Goal: Information Seeking & Learning: Find contact information

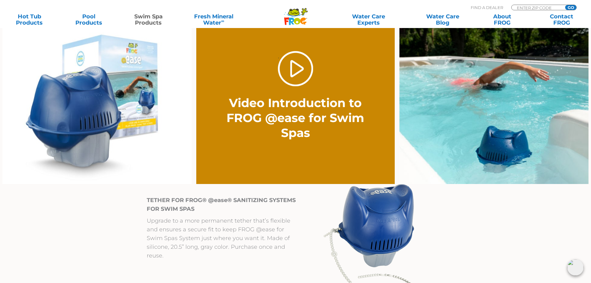
scroll to position [499, 0]
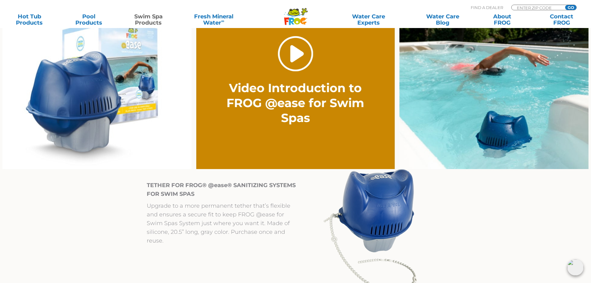
click at [295, 56] on link "." at bounding box center [295, 53] width 35 height 35
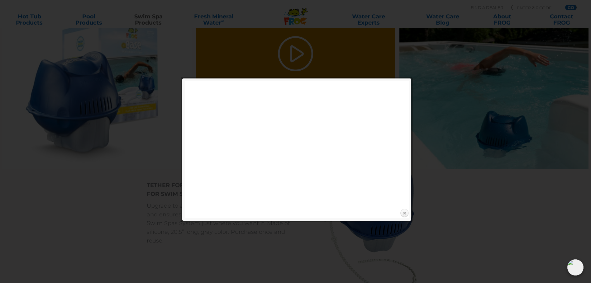
click at [406, 213] on link "Close" at bounding box center [404, 213] width 9 height 9
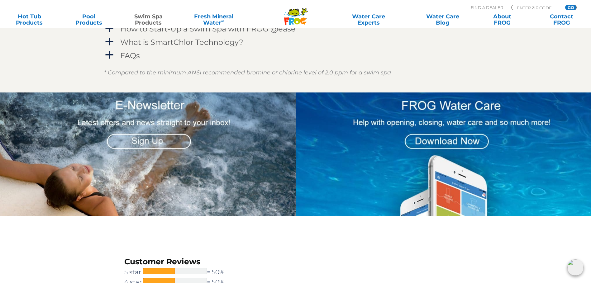
scroll to position [935, 0]
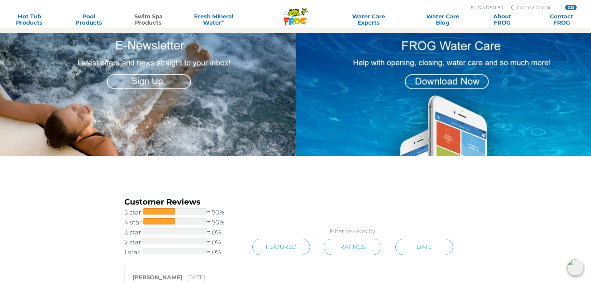
click at [141, 156] on img at bounding box center [147, 94] width 298 height 123
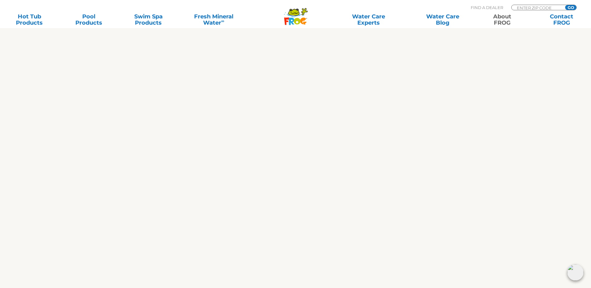
scroll to position [374, 0]
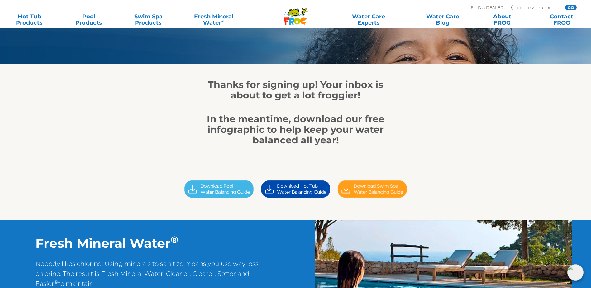
scroll to position [125, 0]
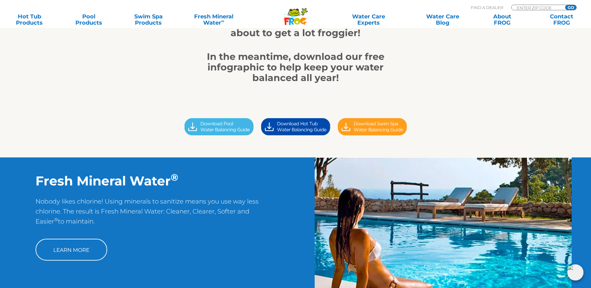
click at [380, 136] on img at bounding box center [372, 127] width 77 height 22
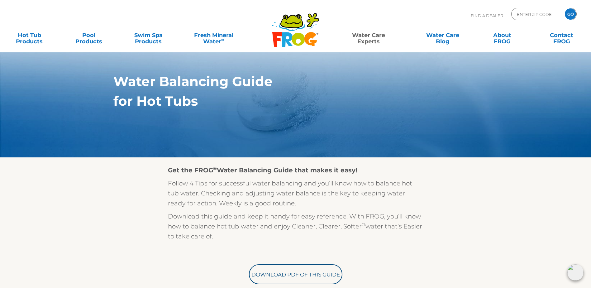
scroll to position [62, 0]
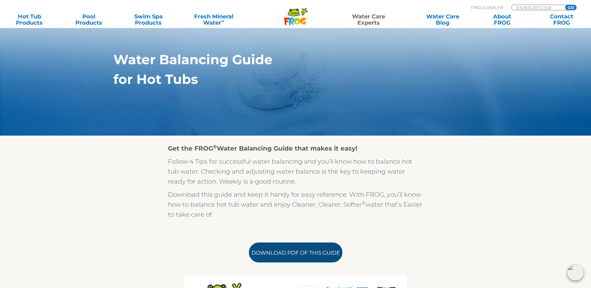
click at [321, 256] on link "Download PDF of this Guide" at bounding box center [295, 252] width 93 height 20
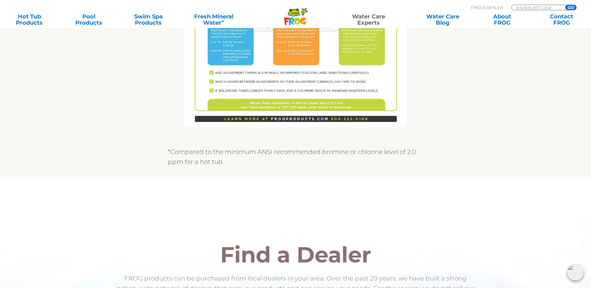
scroll to position [686, 0]
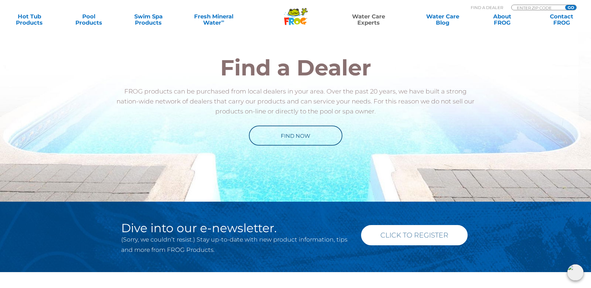
click at [379, 241] on link "Click to Register" at bounding box center [414, 235] width 107 height 20
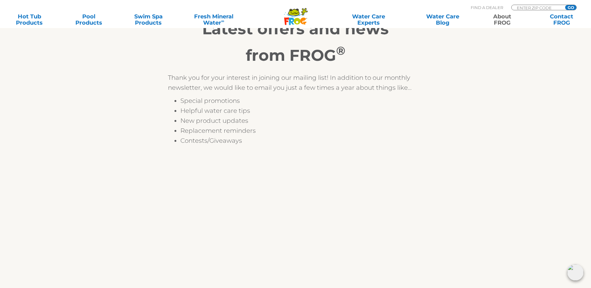
scroll to position [62, 0]
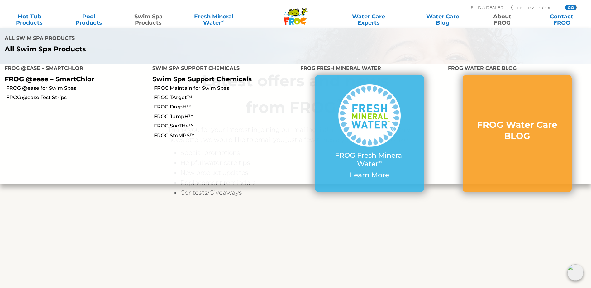
click at [147, 20] on link "Swim Spa Products" at bounding box center [148, 19] width 46 height 12
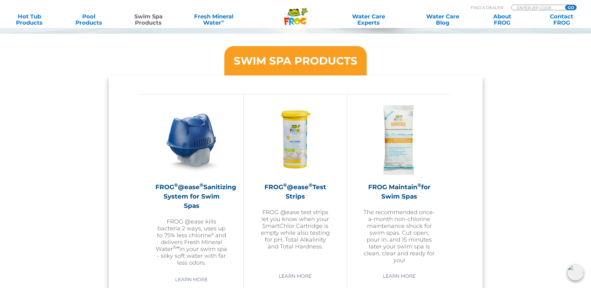
scroll to position [561, 0]
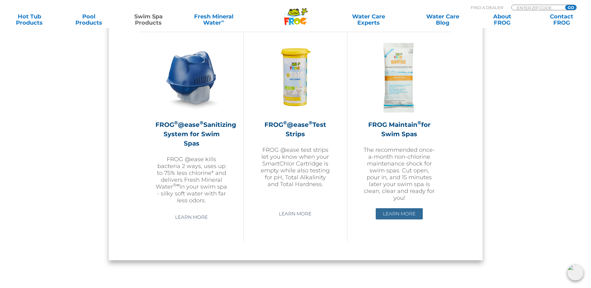
click at [395, 213] on link "Learn More" at bounding box center [399, 213] width 47 height 11
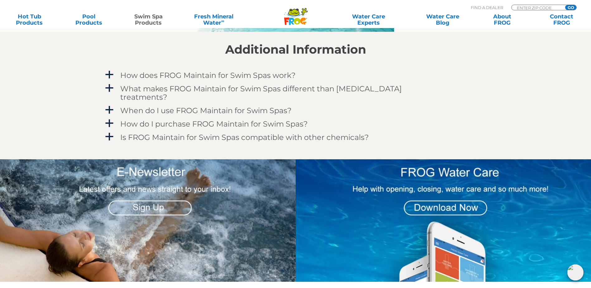
scroll to position [561, 0]
click at [145, 106] on h4 "When do I use FROG Maintain for Swim Spas?" at bounding box center [205, 110] width 171 height 8
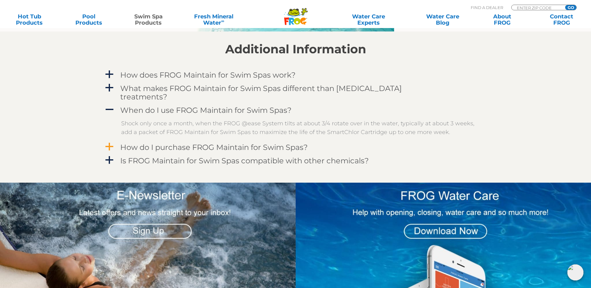
click at [248, 143] on h4 "How do I purchase FROG Maintain for Swim Spas?" at bounding box center [214, 147] width 188 height 8
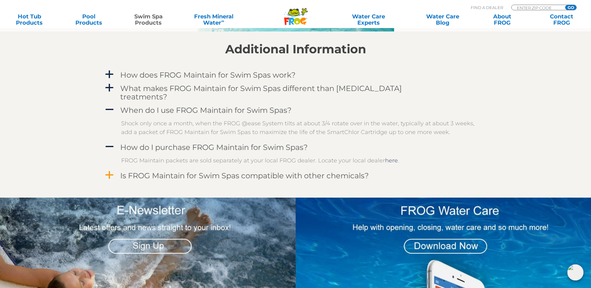
click at [224, 171] on h4 "Is FROG Maintain for Swim Spas compatible with other chemicals?" at bounding box center [244, 175] width 249 height 8
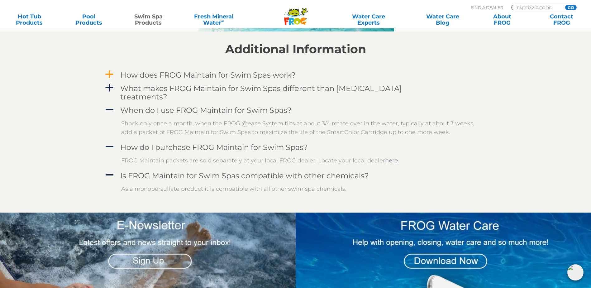
click at [189, 74] on h4 "How does FROG Maintain for Swim Spas work?" at bounding box center [207, 75] width 175 height 8
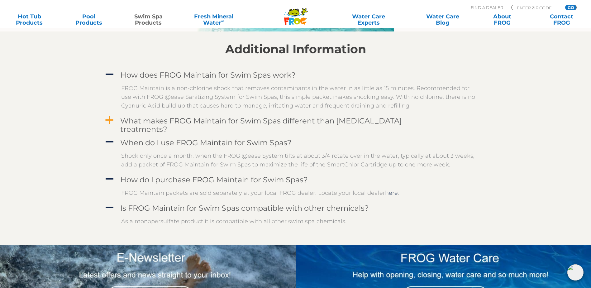
click at [192, 120] on h4 "What makes FROG Maintain for Swim Spas different than other shock treatments?" at bounding box center [281, 125] width 323 height 17
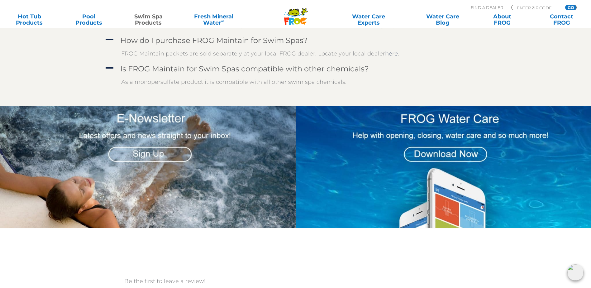
scroll to position [748, 0]
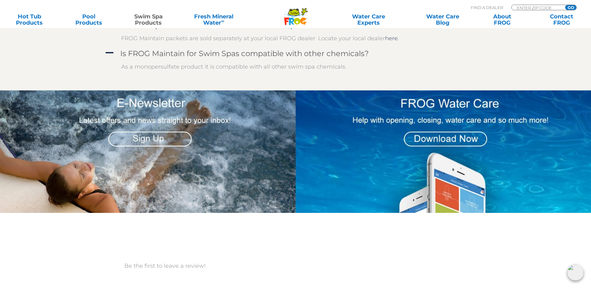
click at [442, 132] on img at bounding box center [444, 151] width 296 height 122
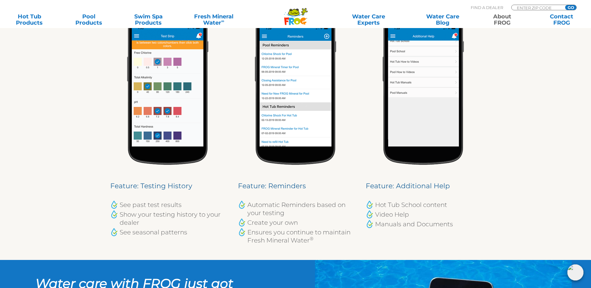
scroll to position [623, 0]
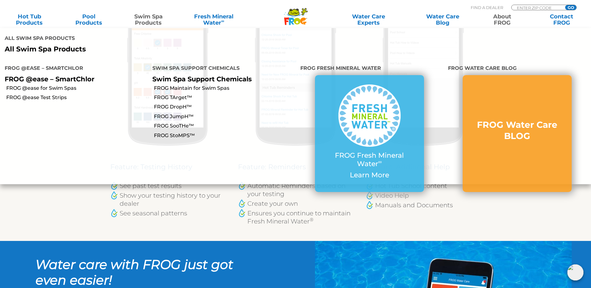
click at [138, 17] on link "Swim Spa Products" at bounding box center [148, 19] width 46 height 12
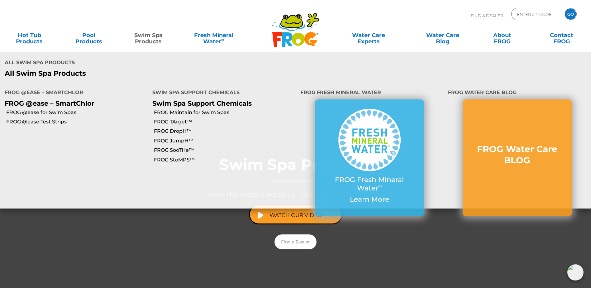
click at [139, 38] on link "Swim Spa Products" at bounding box center [148, 35] width 46 height 12
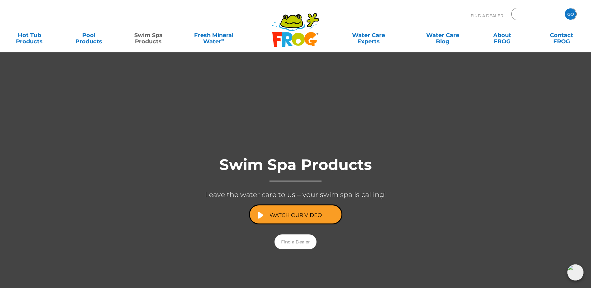
click at [534, 17] on input "Zip Code Form" at bounding box center [537, 14] width 42 height 9
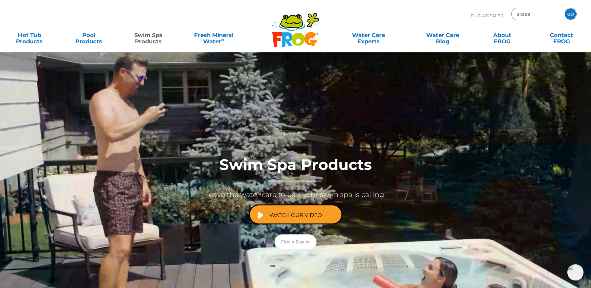
type input "34208"
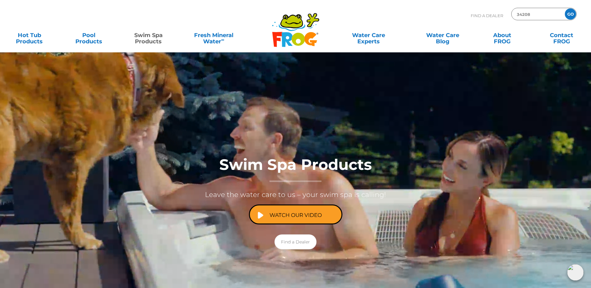
click at [573, 14] on input "GO" at bounding box center [570, 13] width 11 height 11
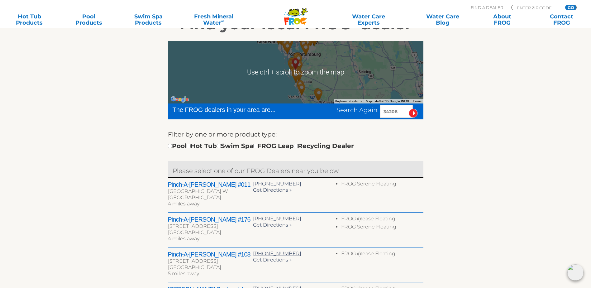
scroll to position [187, 0]
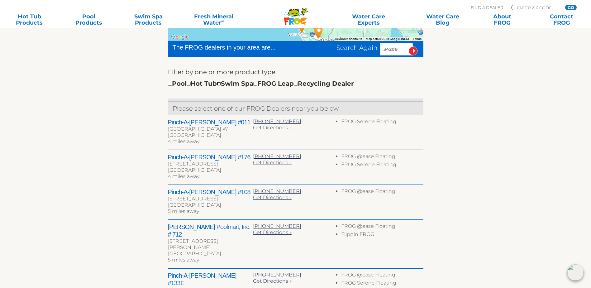
click at [221, 86] on input "checkbox" at bounding box center [219, 84] width 4 height 4
checkbox input "true"
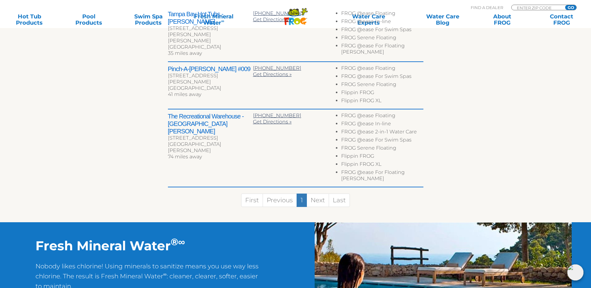
scroll to position [233, 0]
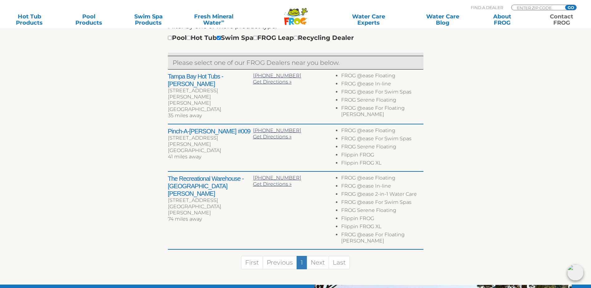
click at [559, 23] on link "Contact FROG" at bounding box center [561, 19] width 46 height 12
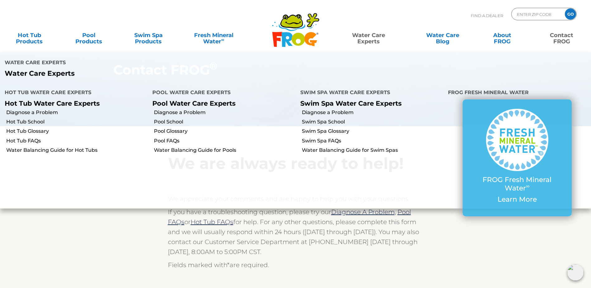
click at [373, 40] on link "Water Care Experts" at bounding box center [368, 35] width 75 height 12
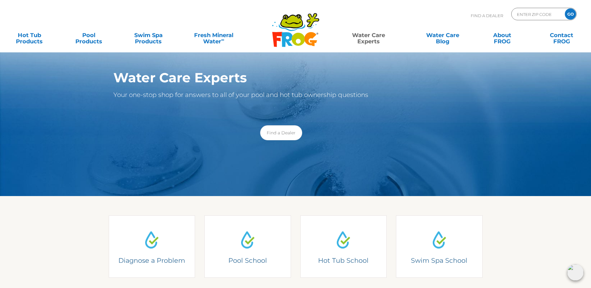
click at [373, 41] on link "Water Care Experts" at bounding box center [368, 35] width 75 height 12
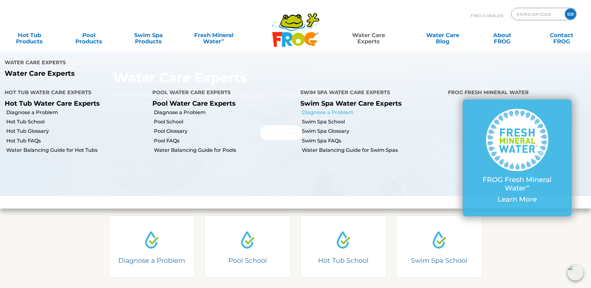
click at [345, 109] on link "Diagnose a Problem" at bounding box center [372, 112] width 141 height 7
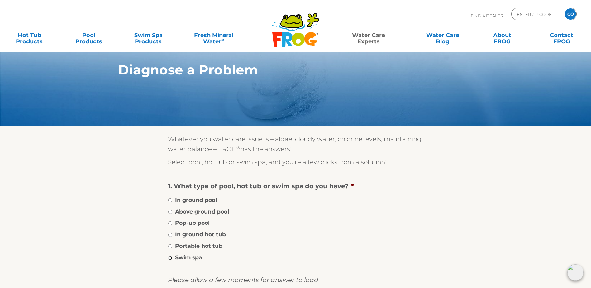
click at [170, 260] on input "Swim spa" at bounding box center [170, 258] width 4 height 4
radio input "true"
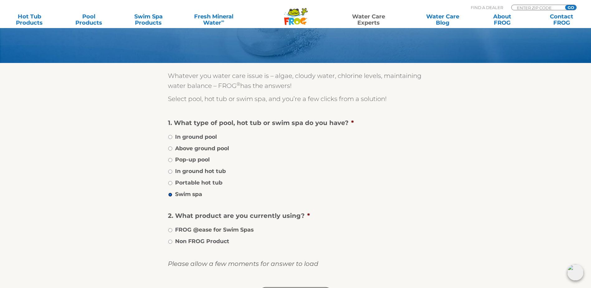
scroll to position [125, 0]
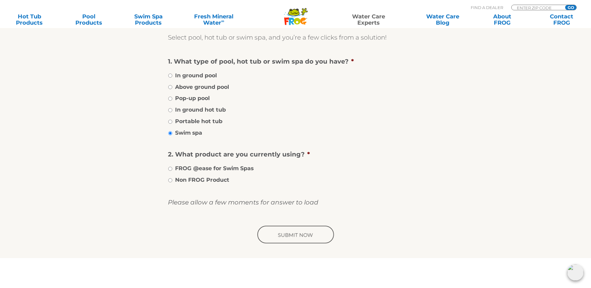
click at [173, 184] on li "Non FROG Product" at bounding box center [296, 179] width 256 height 9
click at [170, 182] on input "Non FROG Product" at bounding box center [170, 180] width 4 height 4
radio input "true"
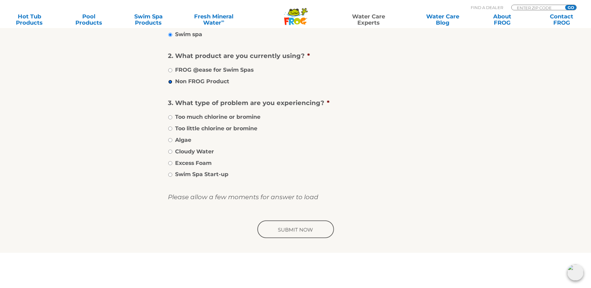
scroll to position [249, 0]
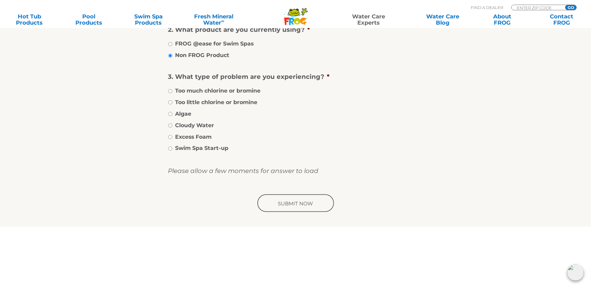
click at [173, 129] on li "Cloudy Water" at bounding box center [296, 124] width 256 height 9
click at [171, 127] on input "Cloudy Water" at bounding box center [170, 125] width 4 height 4
radio input "true"
click at [170, 139] on input "Excess Foam" at bounding box center [170, 137] width 4 height 4
radio input "true"
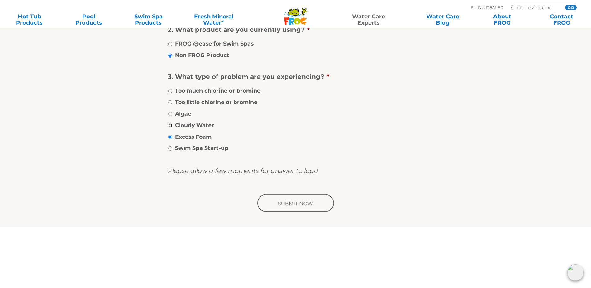
click at [171, 127] on input "Cloudy Water" at bounding box center [170, 125] width 4 height 4
radio input "true"
click at [300, 208] on input "image" at bounding box center [295, 204] width 79 height 20
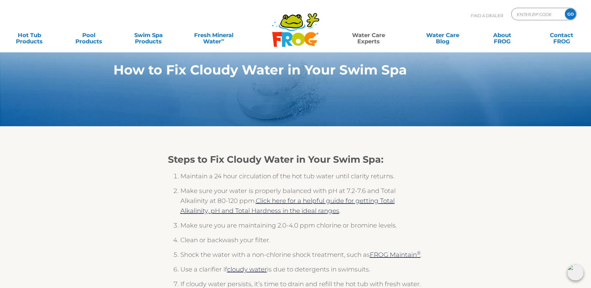
scroll to position [62, 0]
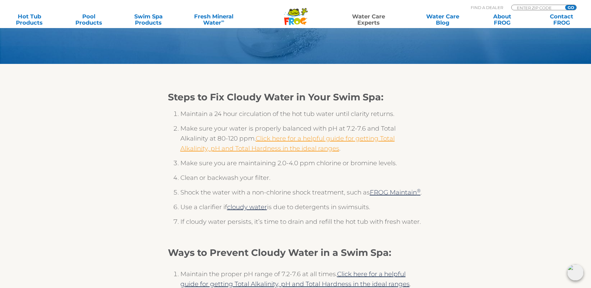
click at [260, 143] on link "Click here for a helpful guide for getting Total Alkalinity, pH and Total Hardn…" at bounding box center [287, 143] width 214 height 17
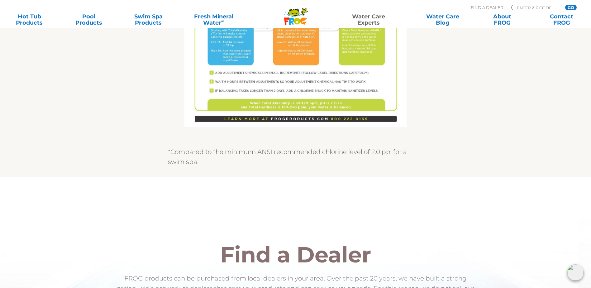
scroll to position [623, 0]
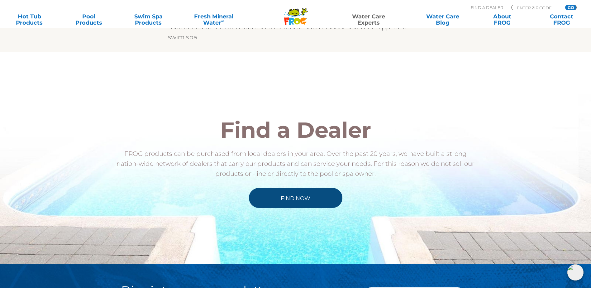
click at [293, 198] on link "Find Now" at bounding box center [295, 198] width 93 height 20
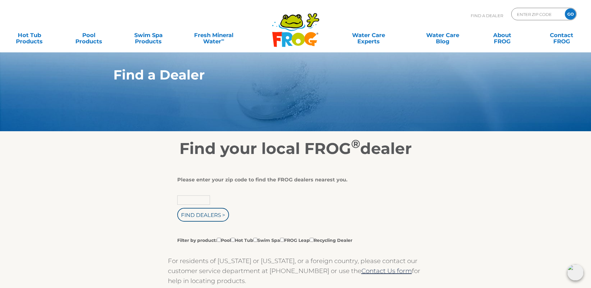
click at [185, 202] on input "text" at bounding box center [193, 199] width 33 height 9
type input "34208"
click at [257, 242] on input "Filter by product: Pool Hot Tub Swim Spa FROG Leap Recycling Dealer" at bounding box center [255, 240] width 4 height 4
checkbox input "true"
click at [197, 220] on input "Find Dealers >" at bounding box center [203, 215] width 52 height 14
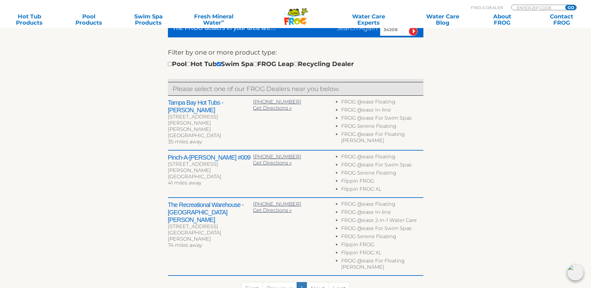
scroll to position [187, 0]
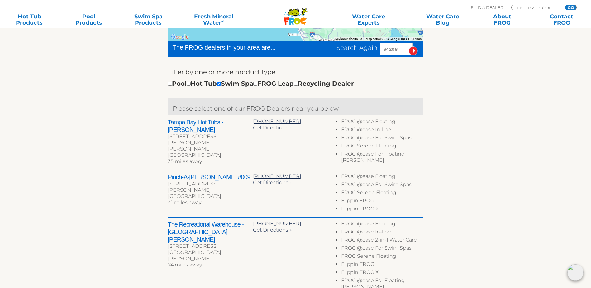
click at [385, 143] on li "FROG @ease For Swim Spas" at bounding box center [382, 139] width 82 height 8
drag, startPoint x: 414, startPoint y: 143, endPoint x: 336, endPoint y: 146, distance: 77.3
click at [336, 146] on div "Tampa Bay Hot Tubs - [PERSON_NAME] [STREET_ADDRESS][PERSON_NAME][PERSON_NAME] 3…" at bounding box center [296, 142] width 256 height 55
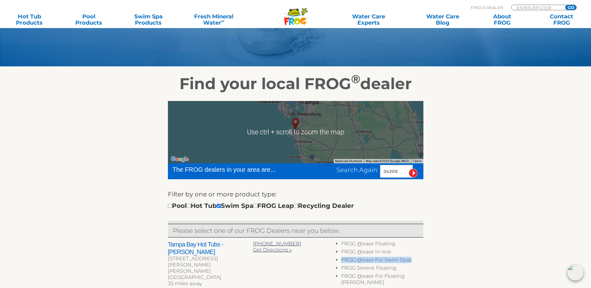
scroll to position [127, 0]
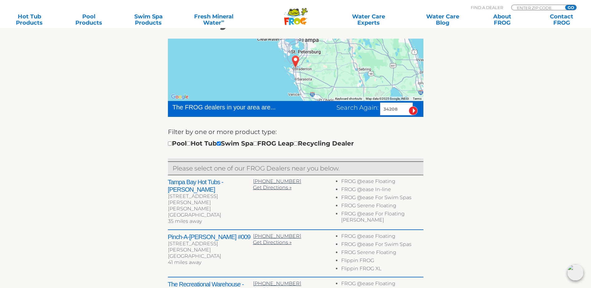
click at [399, 115] on input "34208" at bounding box center [396, 109] width 33 height 13
type input "34207"
click at [409, 106] on input "image" at bounding box center [413, 110] width 9 height 9
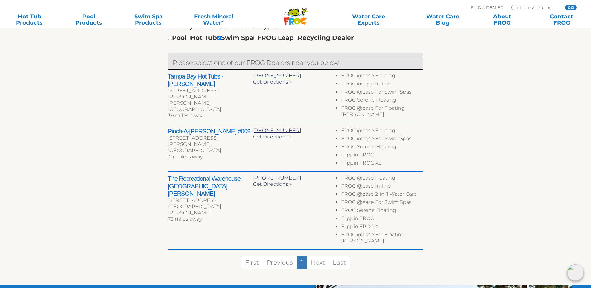
scroll to position [170, 0]
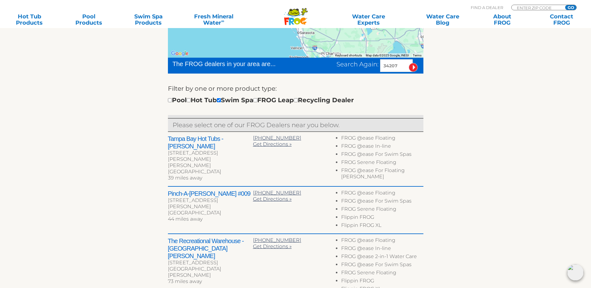
click at [400, 69] on input "34207" at bounding box center [396, 65] width 33 height 13
type input "34209"
click at [409, 63] on input "image" at bounding box center [413, 67] width 9 height 9
click at [261, 147] on span "Get Directions »" at bounding box center [272, 144] width 39 height 6
click at [259, 190] on span "[PHONE_NUMBER]" at bounding box center [277, 193] width 48 height 6
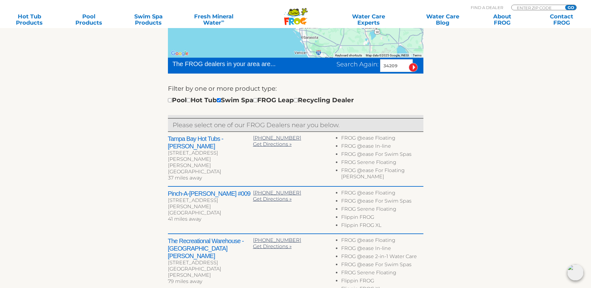
click at [412, 199] on li "FROG @ease For Swim Spas" at bounding box center [382, 202] width 82 height 8
click at [302, 162] on div "Tampa Bay Hot Tubs - [PERSON_NAME] [STREET_ADDRESS][PERSON_NAME][PERSON_NAME] 3…" at bounding box center [296, 159] width 256 height 55
